Goal: Entertainment & Leisure: Consume media (video, audio)

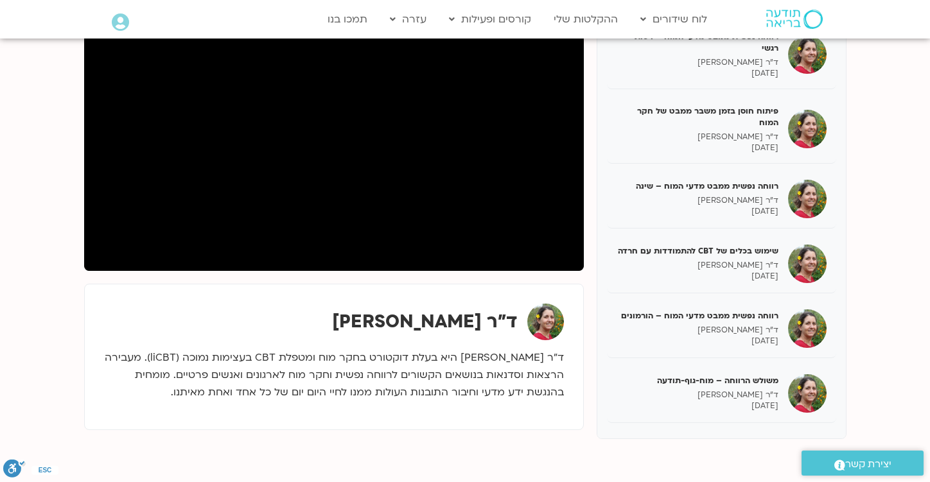
scroll to position [1496, 0]
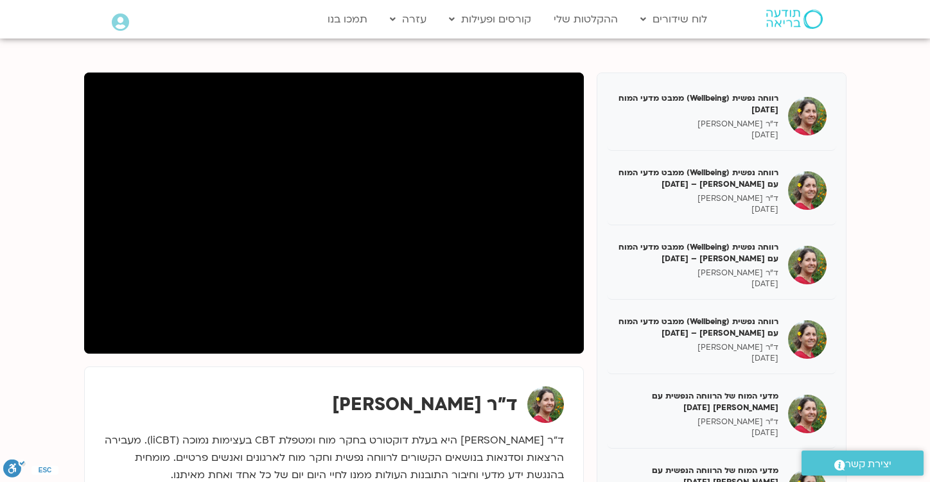
scroll to position [136, 0]
